Goal: Task Accomplishment & Management: Manage account settings

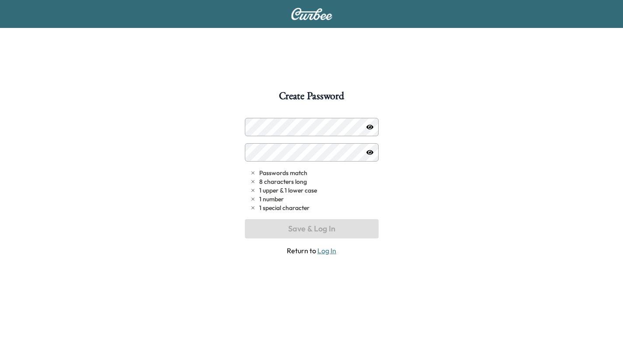
click at [332, 249] on link "Log In" at bounding box center [326, 250] width 19 height 9
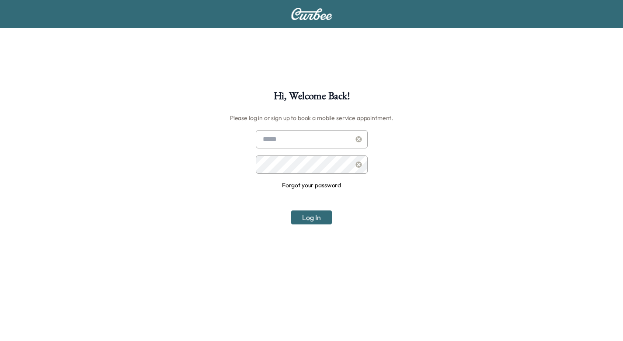
click at [274, 139] on input "text" at bounding box center [312, 139] width 112 height 18
type input "**********"
click at [291, 211] on button "Log In" at bounding box center [311, 218] width 41 height 14
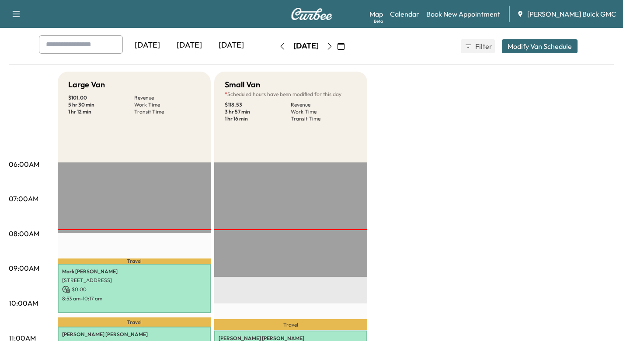
scroll to position [42, 0]
click at [571, 17] on span "[PERSON_NAME] Buick GMC" at bounding box center [571, 14] width 89 height 10
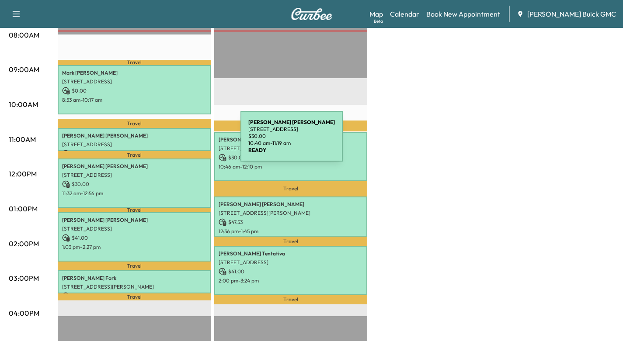
scroll to position [242, 0]
